Goal: Transaction & Acquisition: Purchase product/service

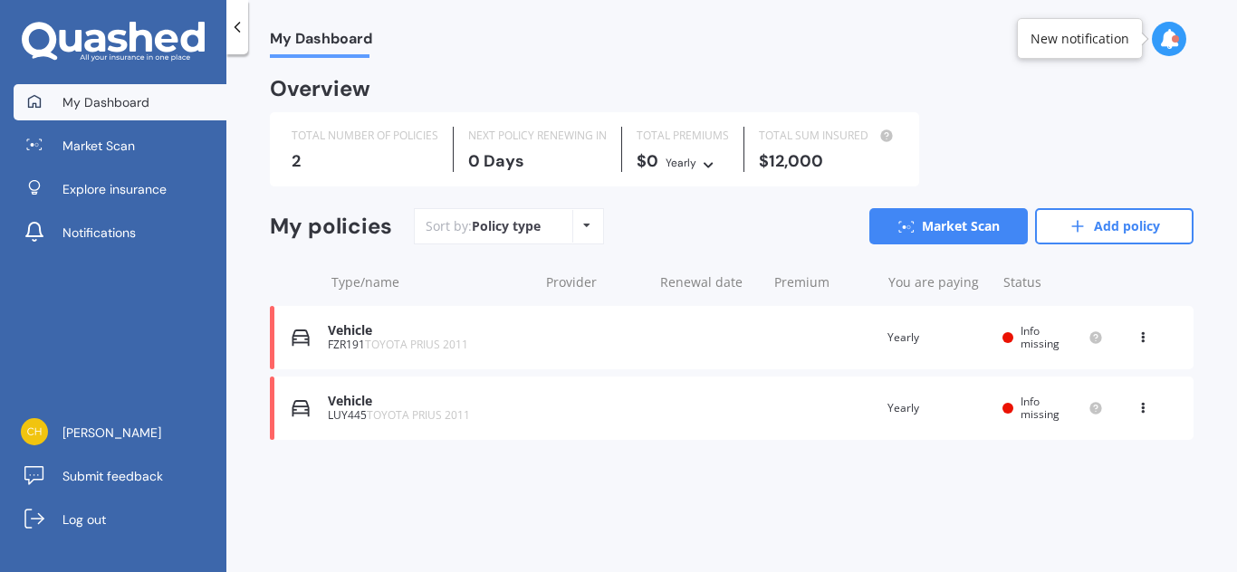
click at [649, 338] on div "Vehicle FZR191 TOYOTA PRIUS 2011 Renewal date Premium You are paying Yearly Sta…" at bounding box center [732, 337] width 924 height 63
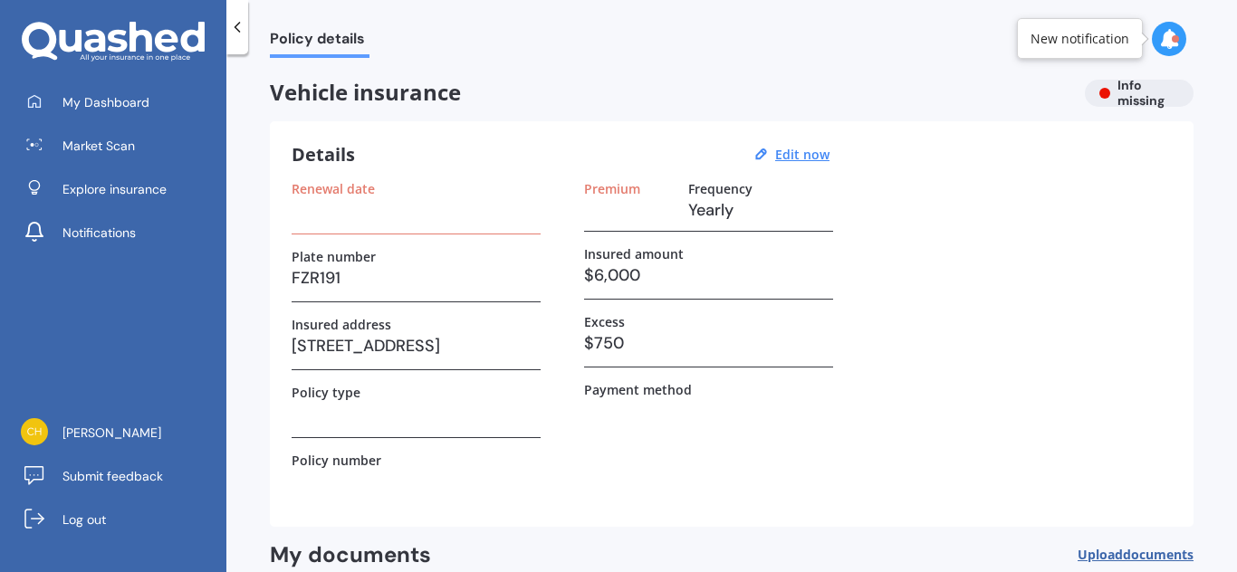
click at [1166, 31] on icon at bounding box center [1169, 39] width 20 height 20
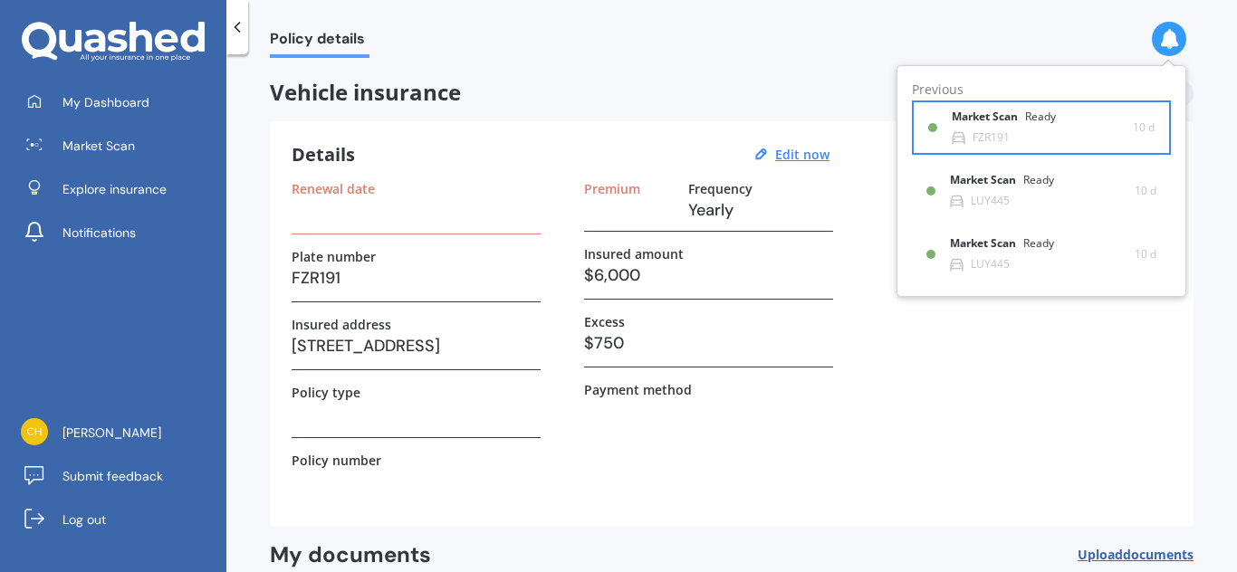
click at [997, 129] on div "Market Scan Ready" at bounding box center [1015, 120] width 126 height 20
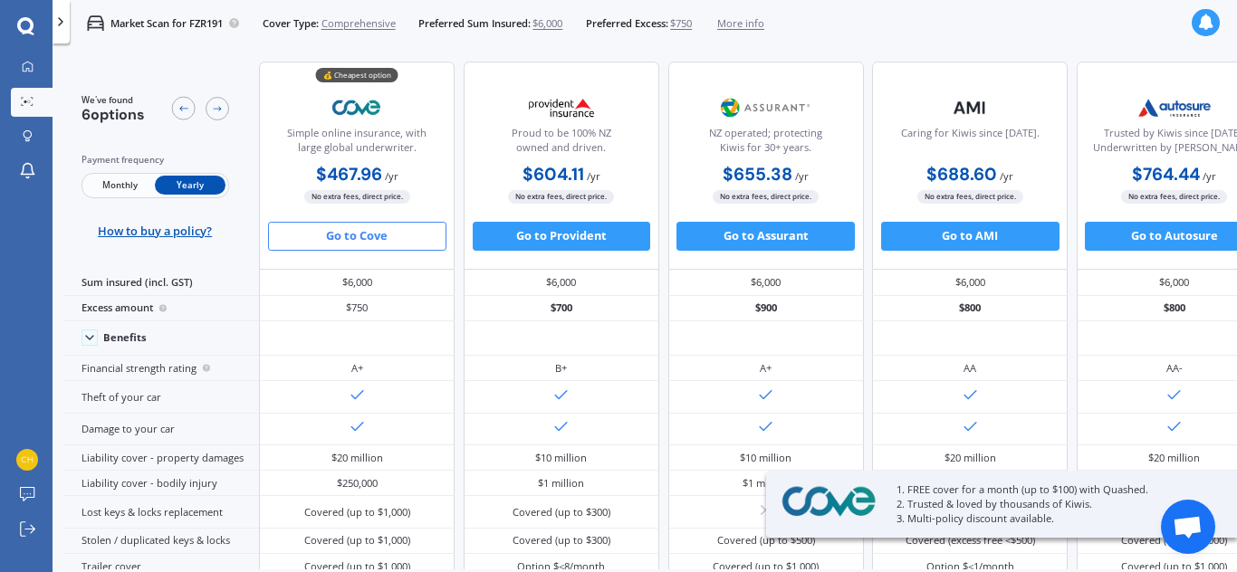
click at [373, 241] on button "Go to Cove" at bounding box center [357, 236] width 178 height 29
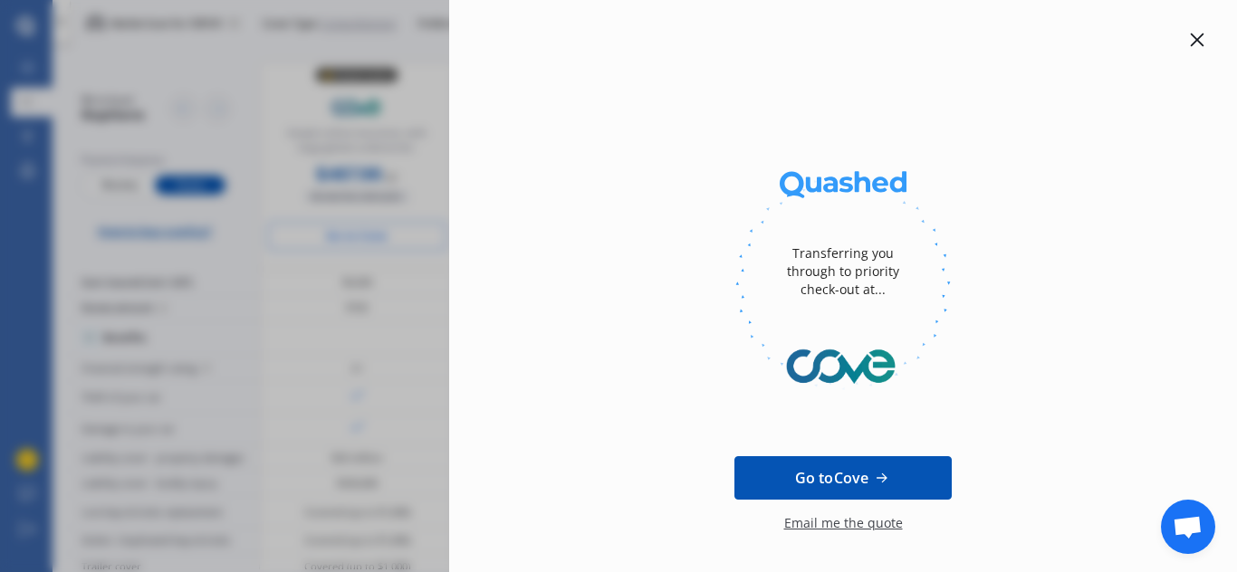
click at [862, 473] on span "Go to Cove" at bounding box center [831, 478] width 73 height 22
click at [1191, 35] on icon at bounding box center [1198, 41] width 14 height 14
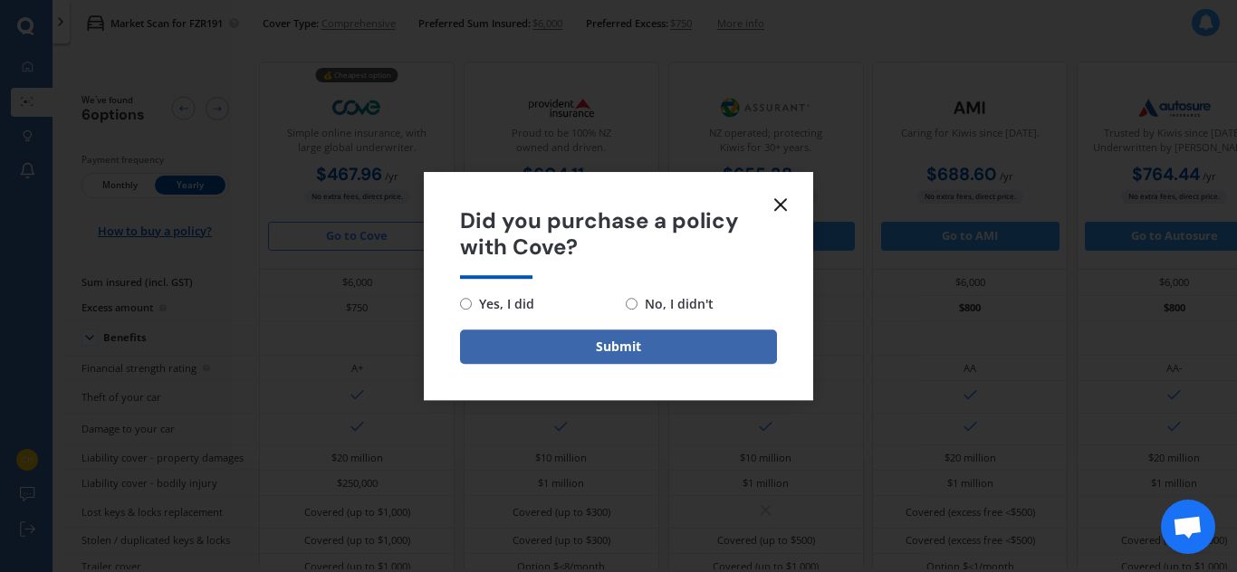
click at [788, 208] on icon at bounding box center [781, 205] width 22 height 22
